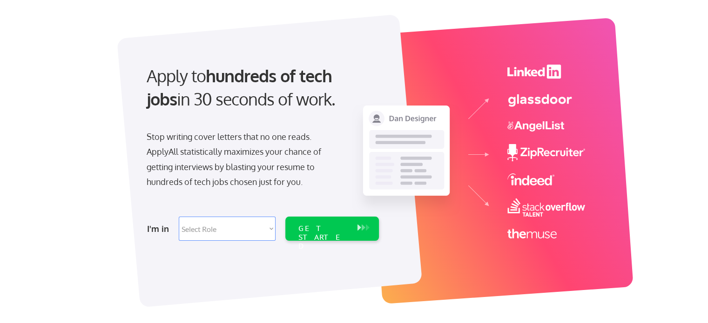
scroll to position [47, 0]
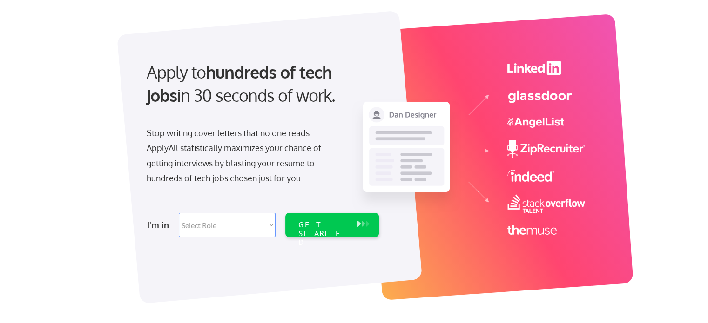
click at [254, 223] on select "Select Role Software Engineering Product Management Customer Success Sales UI/U…" at bounding box center [227, 225] width 97 height 24
select select ""technical_project_program_mgmt""
click at [179, 213] on select "Select Role Software Engineering Product Management Customer Success Sales UI/U…" at bounding box center [227, 225] width 97 height 24
select select ""technical_project_program_mgmt""
click at [316, 225] on div "GET STARTED" at bounding box center [323, 234] width 50 height 27
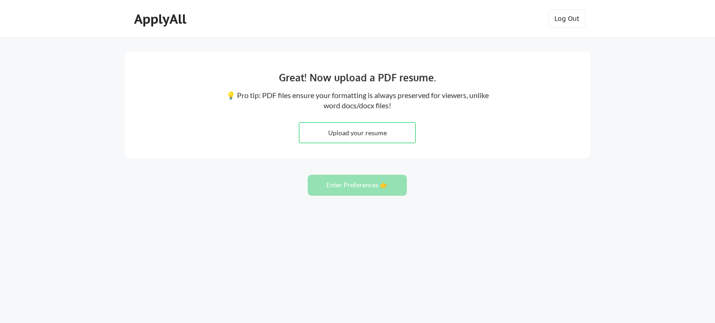
click at [398, 129] on input "file" at bounding box center [357, 133] width 116 height 20
type input "C:\fakepath\Abdullah-Bilal-TPM EGY.pdf"
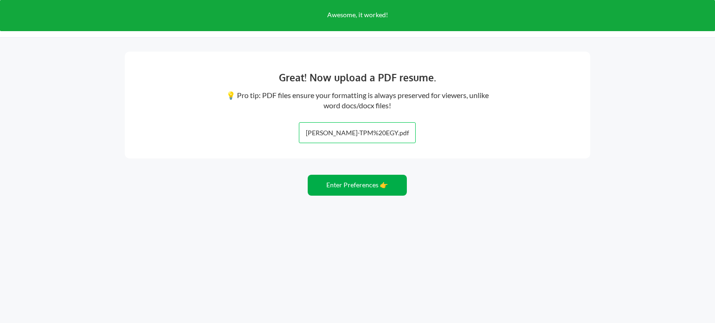
click at [388, 189] on button "Enter Preferences 👉" at bounding box center [357, 185] width 99 height 21
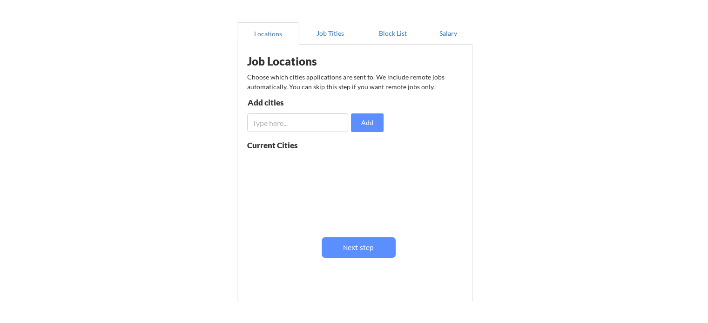
scroll to position [93, 0]
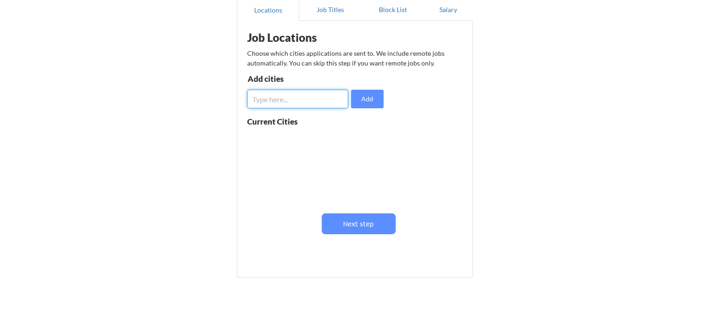
click at [321, 100] on input "input" at bounding box center [297, 99] width 101 height 19
type input "[GEOGRAPHIC_DATA]"
click at [364, 99] on button "Add" at bounding box center [367, 99] width 33 height 19
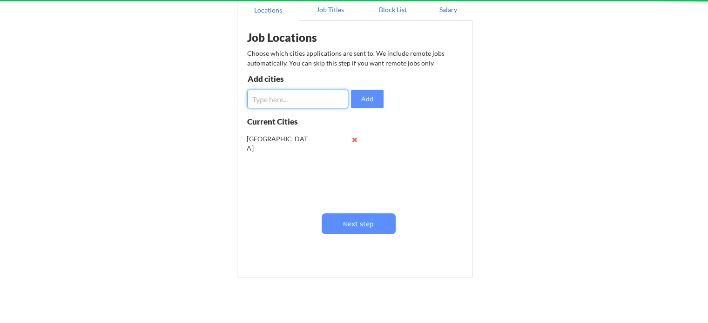
click at [301, 98] on input "input" at bounding box center [297, 99] width 101 height 19
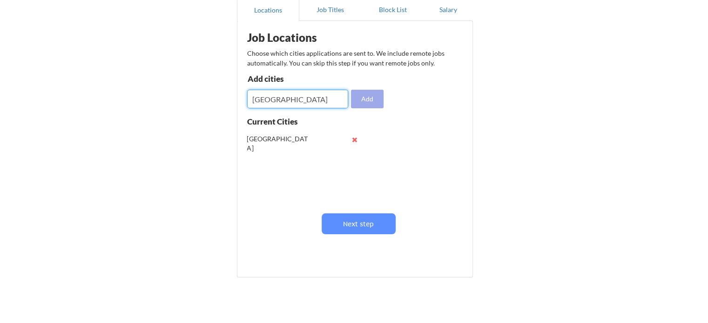
type input "[GEOGRAPHIC_DATA]"
click at [358, 99] on button "Add" at bounding box center [367, 99] width 33 height 19
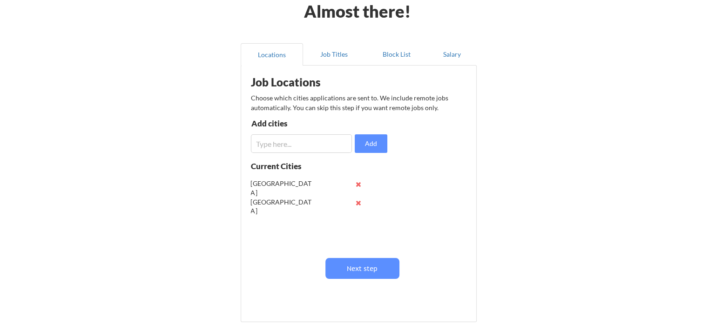
scroll to position [47, 0]
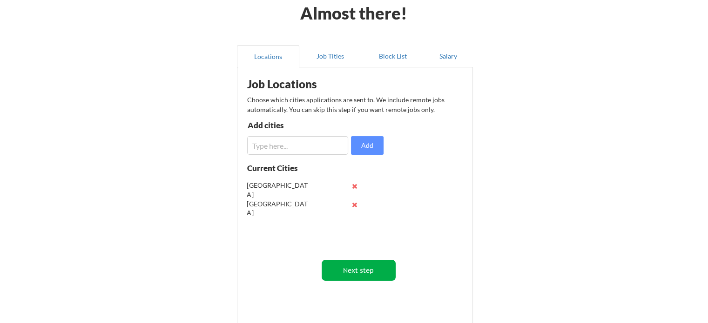
click at [357, 269] on button "Next step" at bounding box center [358, 270] width 74 height 21
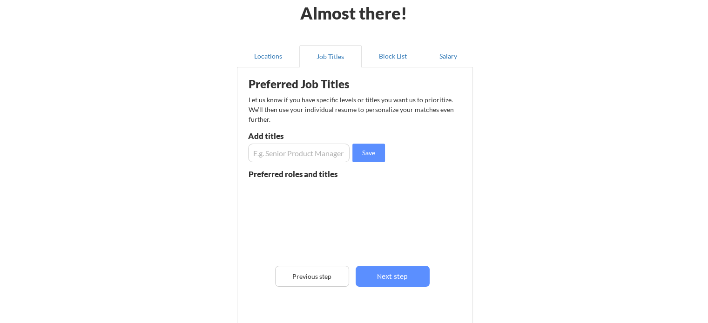
click at [313, 153] on input "input" at bounding box center [298, 153] width 101 height 19
click at [371, 154] on button "Save" at bounding box center [368, 153] width 33 height 19
click at [313, 156] on input "input" at bounding box center [298, 153] width 101 height 19
type input "S"
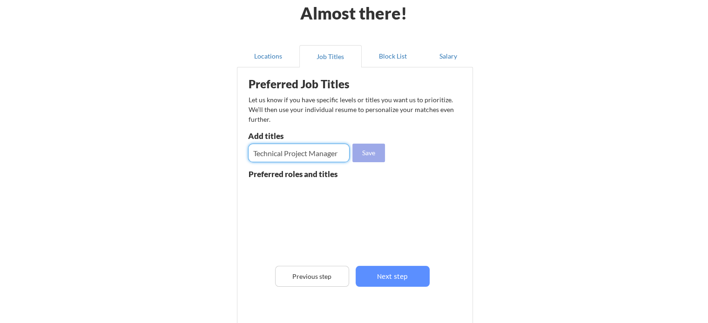
drag, startPoint x: 287, startPoint y: 154, endPoint x: 367, endPoint y: 154, distance: 80.0
click at [367, 154] on div "Save" at bounding box center [317, 153] width 139 height 19
click at [341, 156] on input "input" at bounding box center [298, 153] width 101 height 19
click at [340, 154] on input "input" at bounding box center [298, 153] width 101 height 19
drag, startPoint x: 338, startPoint y: 154, endPoint x: 286, endPoint y: 153, distance: 52.1
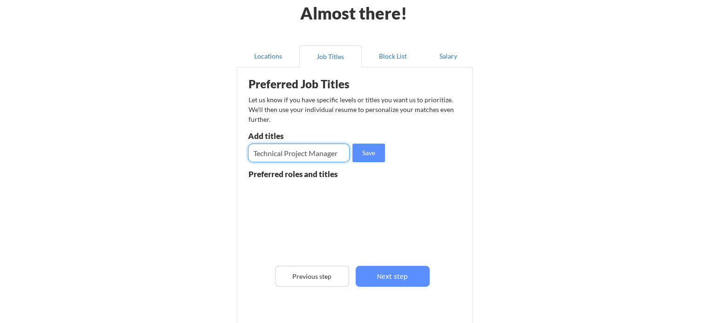
click at [286, 153] on input "input" at bounding box center [298, 153] width 101 height 19
type input "Technical Project Manager"
drag, startPoint x: 368, startPoint y: 150, endPoint x: 362, endPoint y: 154, distance: 6.9
click at [368, 151] on button "Save" at bounding box center [368, 153] width 33 height 19
click at [323, 157] on input "input" at bounding box center [298, 153] width 101 height 19
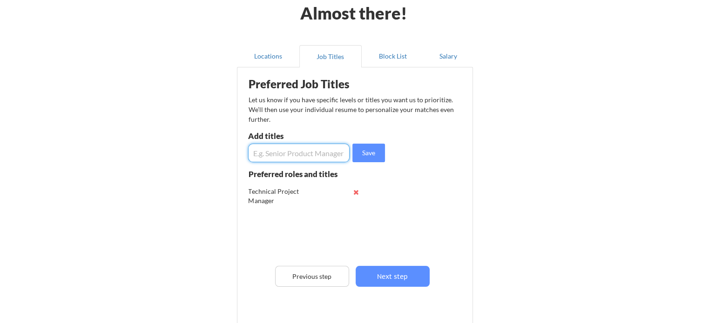
paste input "Project Manager"
type input "Project Manager"
click at [368, 152] on button "Save" at bounding box center [368, 153] width 33 height 19
click at [331, 156] on input "input" at bounding box center [298, 153] width 101 height 19
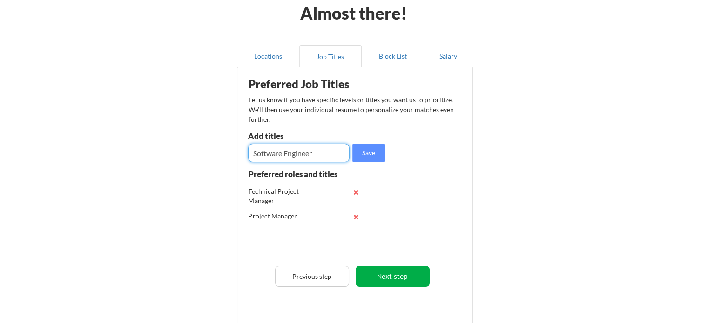
type input "Software Engineer"
click at [398, 279] on button "Next step" at bounding box center [392, 276] width 74 height 21
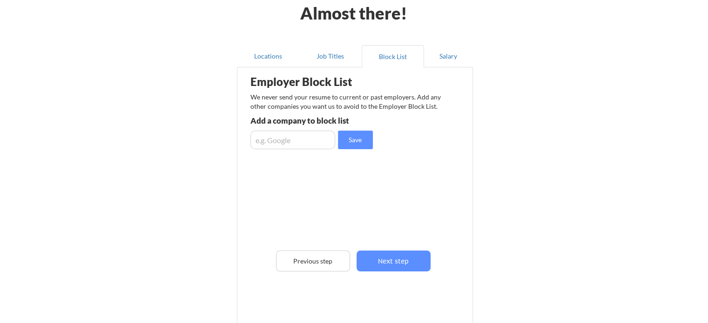
click at [314, 141] on input "input" at bounding box center [292, 140] width 85 height 19
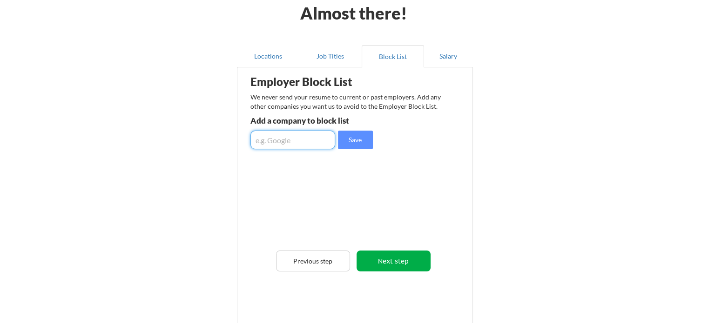
click at [398, 263] on button "Next step" at bounding box center [393, 261] width 74 height 21
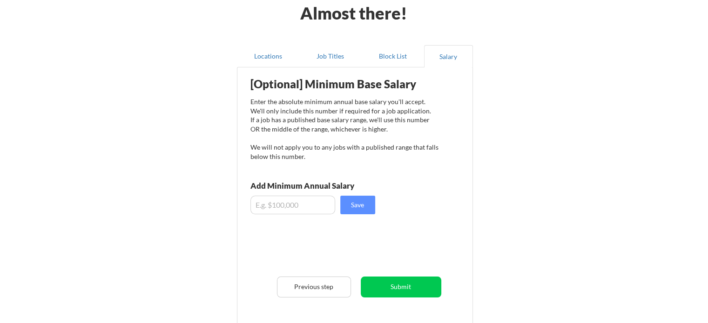
click at [287, 208] on input "input" at bounding box center [292, 205] width 85 height 19
type input "$1,500"
click at [411, 288] on button "Submit" at bounding box center [401, 287] width 80 height 21
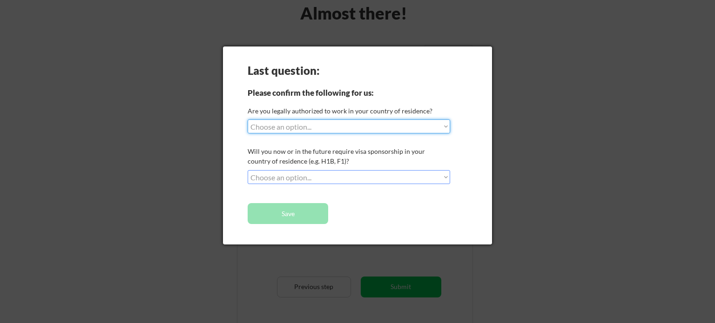
click at [327, 126] on select "Choose an option... Yes, I am a US Citizen Yes, I am a Canadian Citizen Yes, I …" at bounding box center [348, 127] width 202 height 14
select select ""no__i_am_not__yet__authorized""
click at [247, 120] on select "Choose an option... Yes, I am a US Citizen Yes, I am a Canadian Citizen Yes, I …" at bounding box center [348, 127] width 202 height 14
click at [369, 176] on select "Choose an option... No, I will not need sponsorship Yes, I will need sponsorship" at bounding box center [348, 177] width 202 height 14
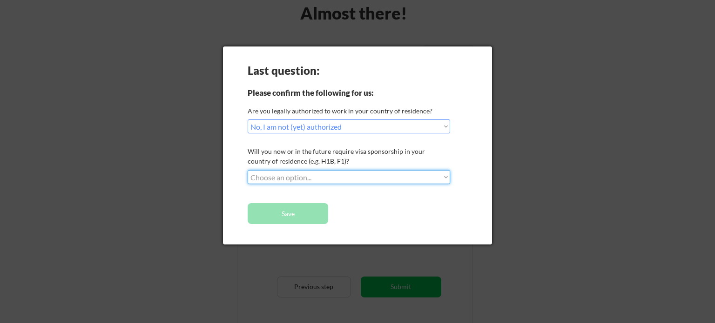
select select ""yes__i_will_need_sponsorship""
click at [247, 170] on select "Choose an option... No, I will not need sponsorship Yes, I will need sponsorship" at bounding box center [348, 177] width 202 height 14
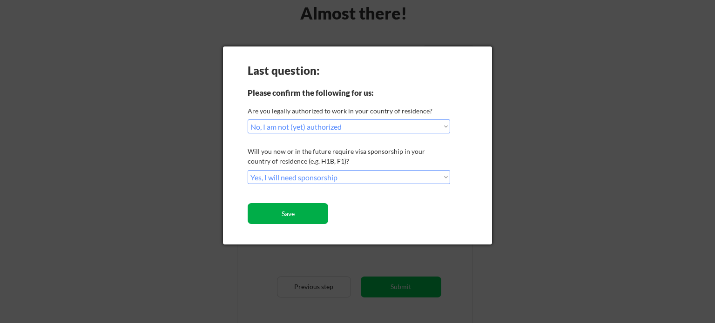
click at [320, 217] on button "Save" at bounding box center [287, 213] width 80 height 21
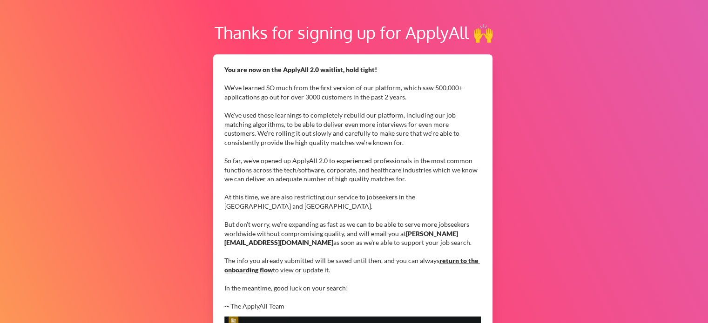
scroll to position [48, 0]
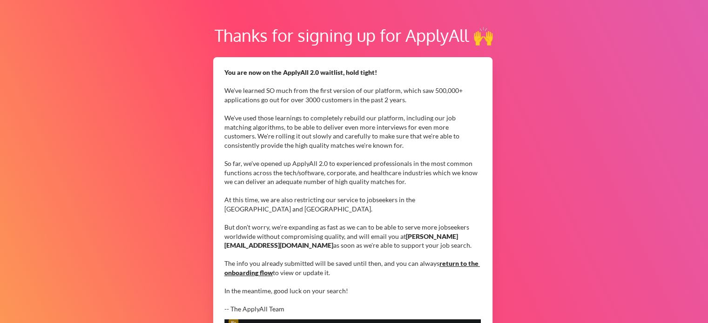
click at [460, 261] on link "return to the onboarding flow" at bounding box center [351, 268] width 255 height 17
